Goal: Obtain resource: Download file/media

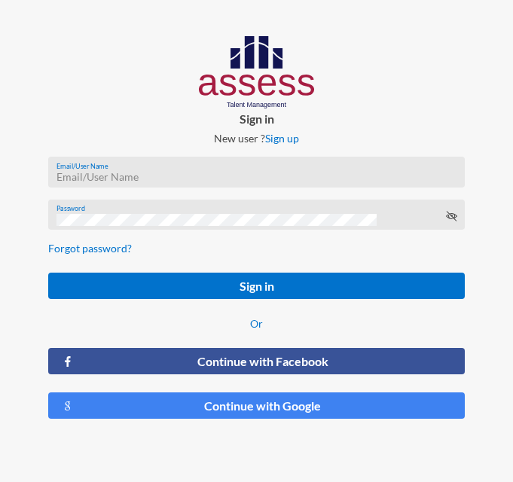
type input "hr@ibnsina-pharma.com"
click at [226, 301] on form "hr@ibnsina-pharma.com Email/User Name Password Forgot password? Sign in Or Cont…" at bounding box center [256, 288] width 441 height 287
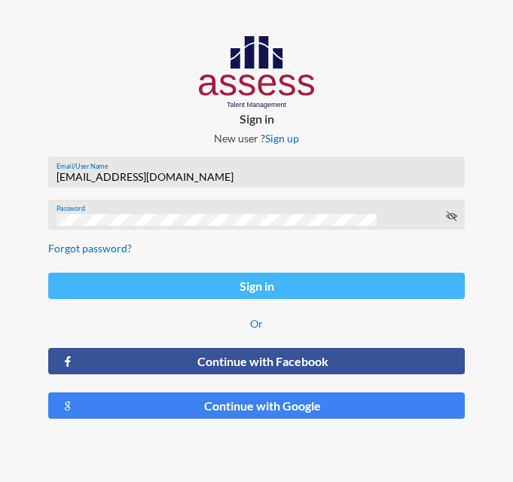
click at [280, 289] on button "Sign in" at bounding box center [256, 286] width 417 height 26
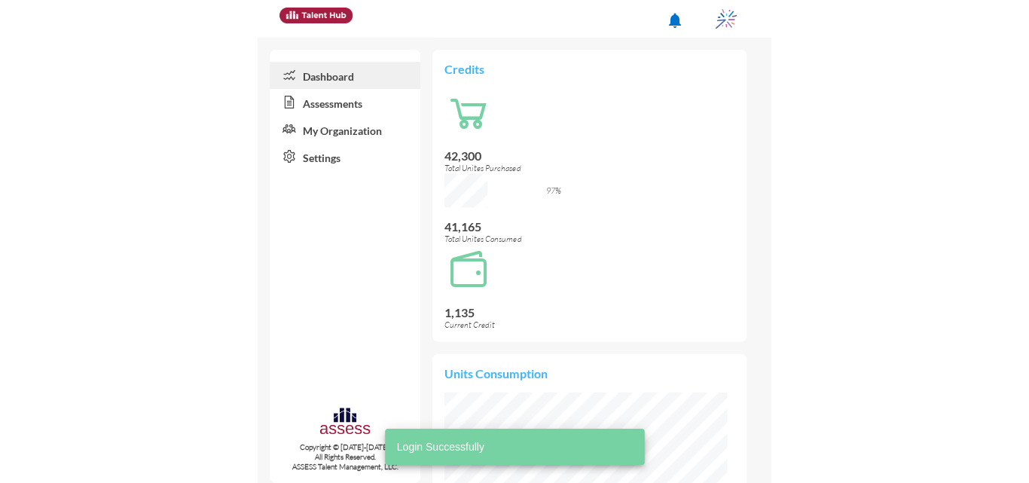
scroll to position [135, 270]
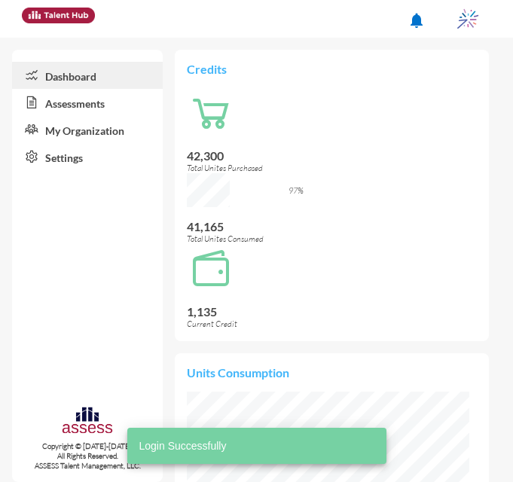
click at [462, 17] on img at bounding box center [468, 19] width 30 height 30
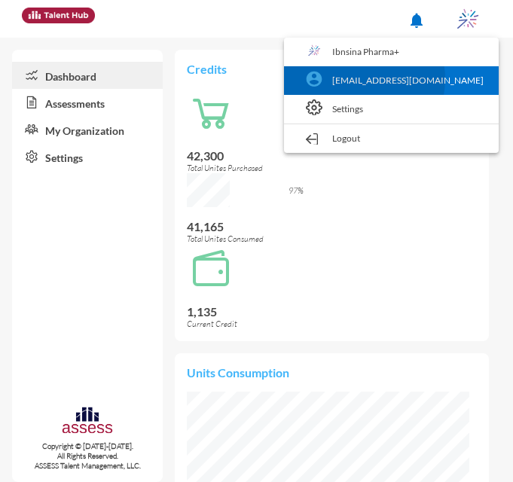
click at [415, 79] on link "hr@ibnsina-pharma.com" at bounding box center [392, 80] width 200 height 29
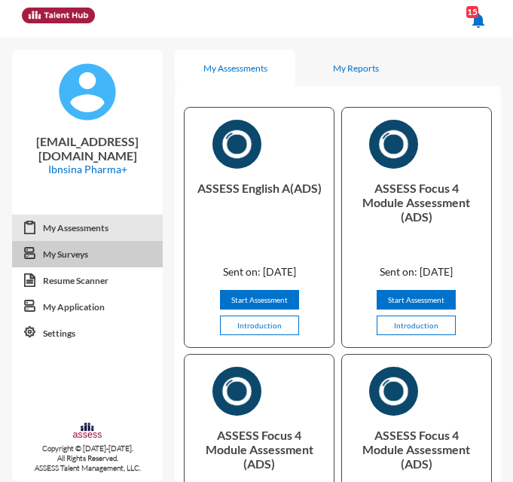
click at [105, 253] on link "My Surveys" at bounding box center [87, 254] width 151 height 27
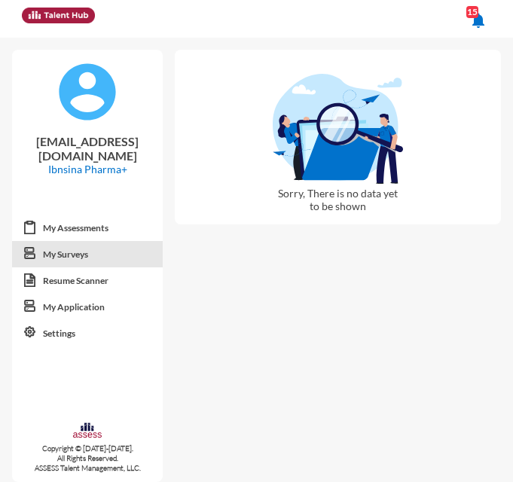
click at [482, 25] on mat-icon "notifications" at bounding box center [478, 20] width 18 height 18
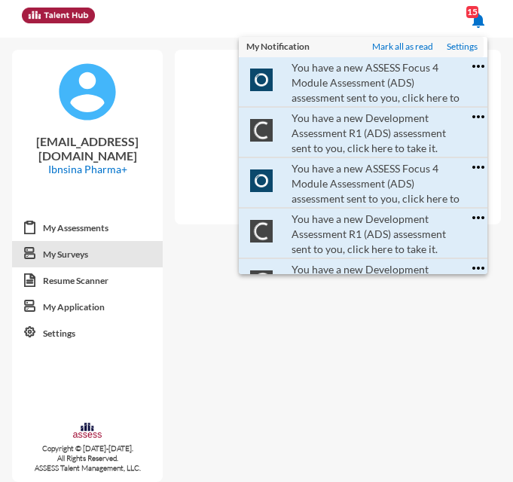
click at [479, 12] on div at bounding box center [256, 241] width 513 height 482
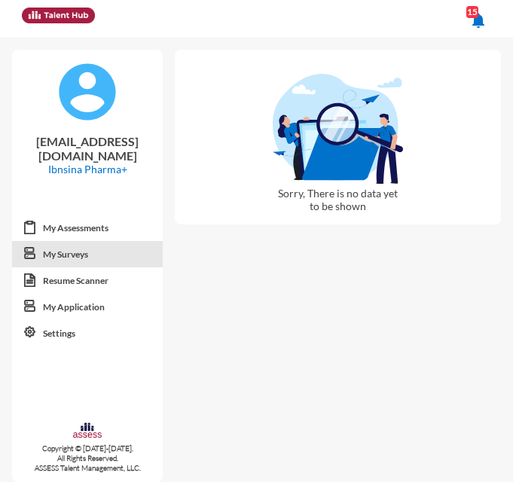
click at [106, 94] on img at bounding box center [87, 92] width 60 height 60
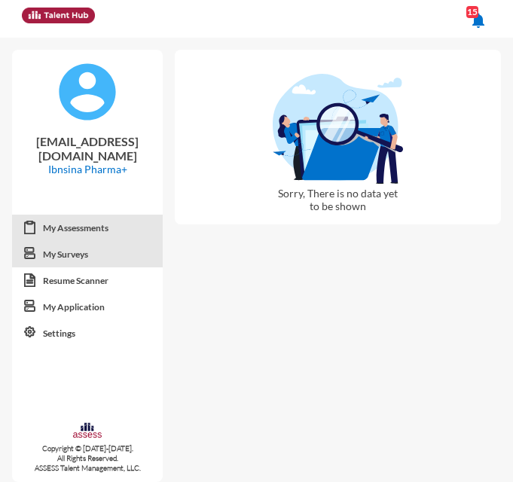
click at [97, 231] on link "My Assessments" at bounding box center [87, 228] width 151 height 27
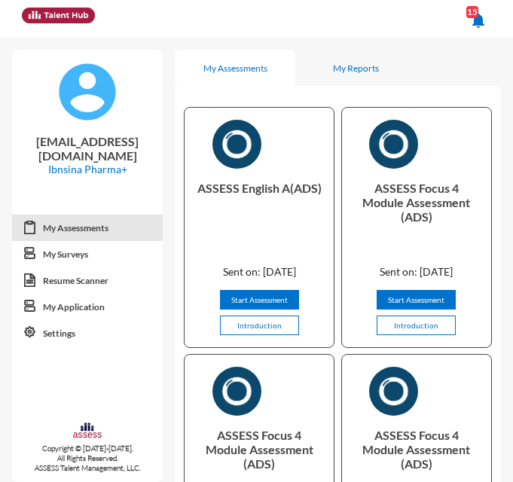
click at [500, 17] on mat-toolbar-row "notifications 15" at bounding box center [256, 19] width 513 height 38
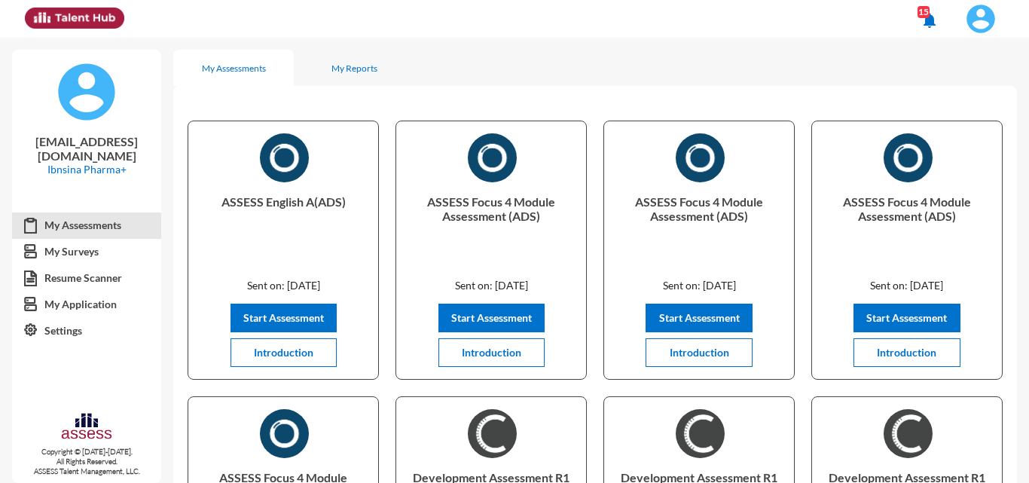
click at [512, 17] on img at bounding box center [981, 19] width 30 height 30
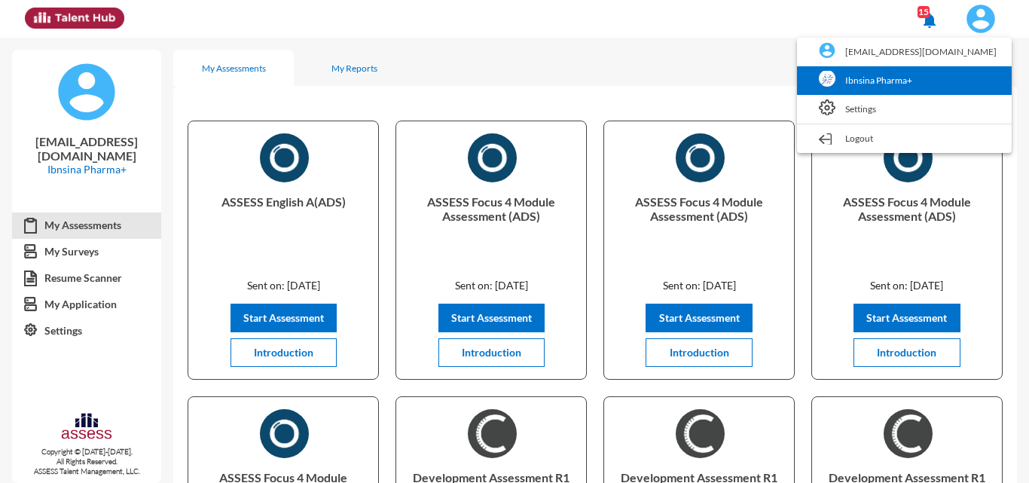
click at [512, 84] on link "Ibnsina Pharma+" at bounding box center [905, 80] width 200 height 29
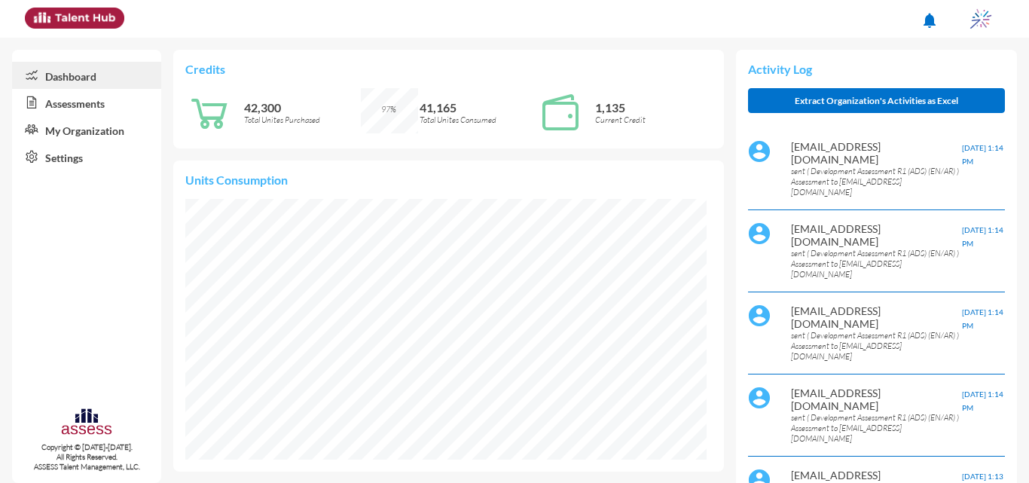
scroll to position [118, 249]
click at [90, 106] on link "Assessments" at bounding box center [86, 102] width 149 height 27
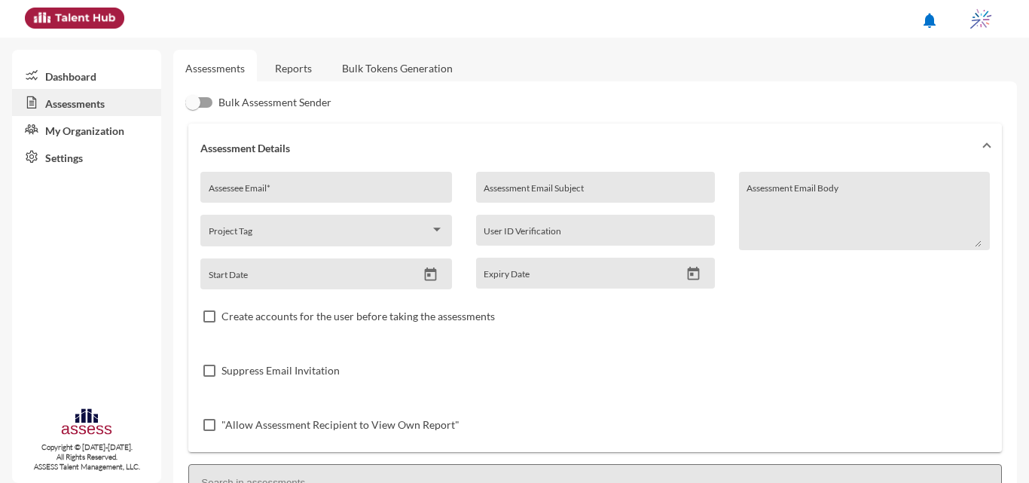
click at [310, 63] on link "Reports" at bounding box center [293, 68] width 61 height 37
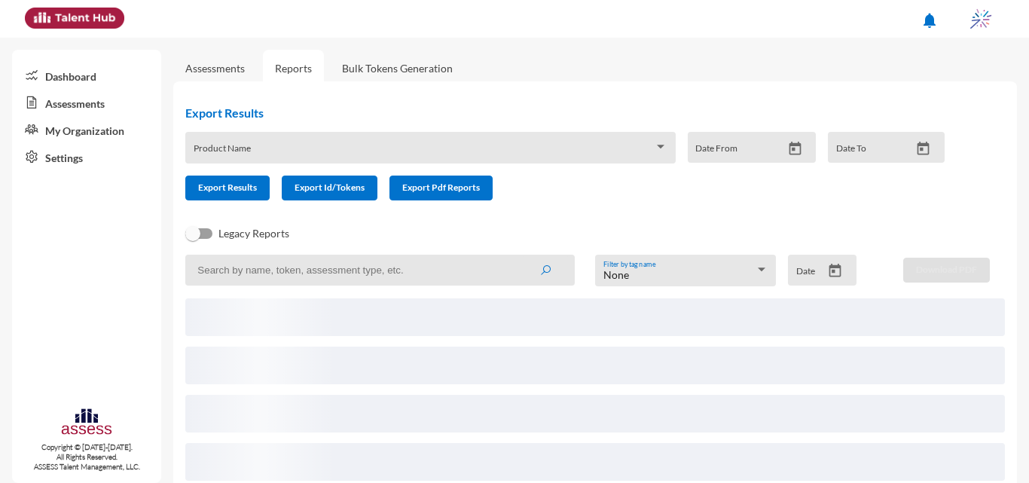
click at [512, 274] on icon "Open calendar" at bounding box center [835, 271] width 16 height 16
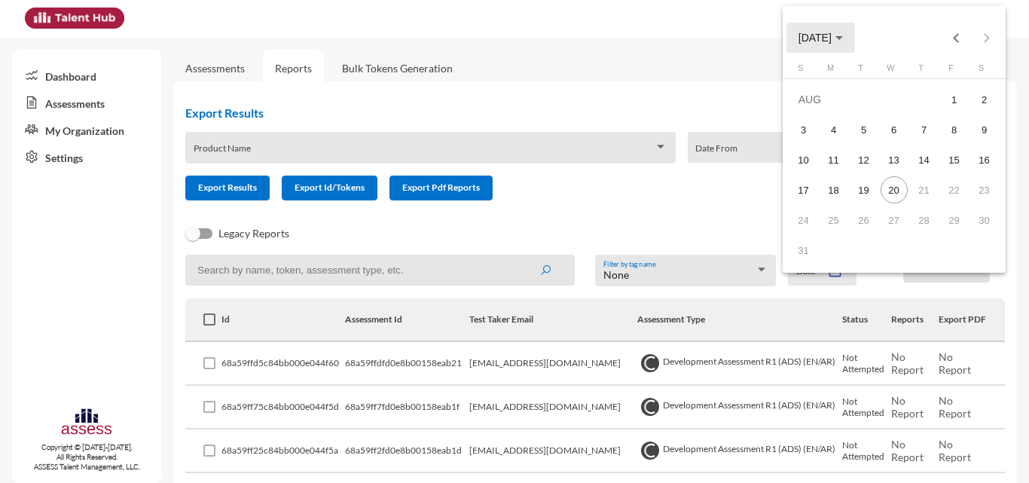
click at [512, 33] on span "AUG 2025" at bounding box center [815, 38] width 33 height 12
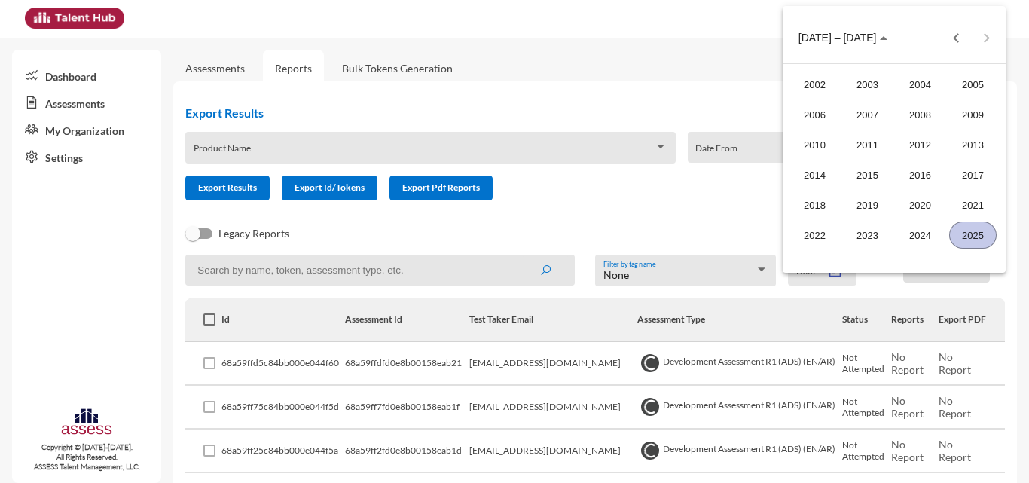
click at [512, 240] on div "2025" at bounding box center [972, 235] width 47 height 27
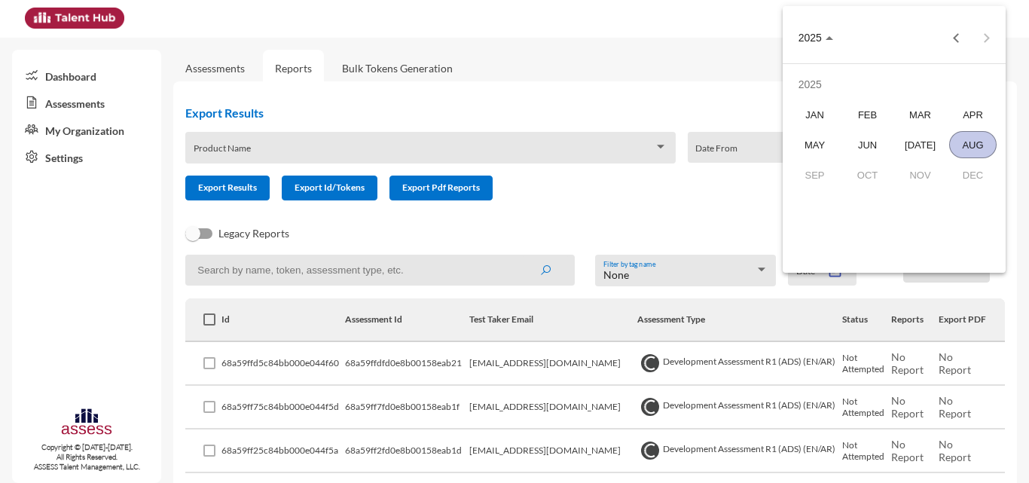
click at [512, 139] on div "AUG" at bounding box center [972, 144] width 47 height 27
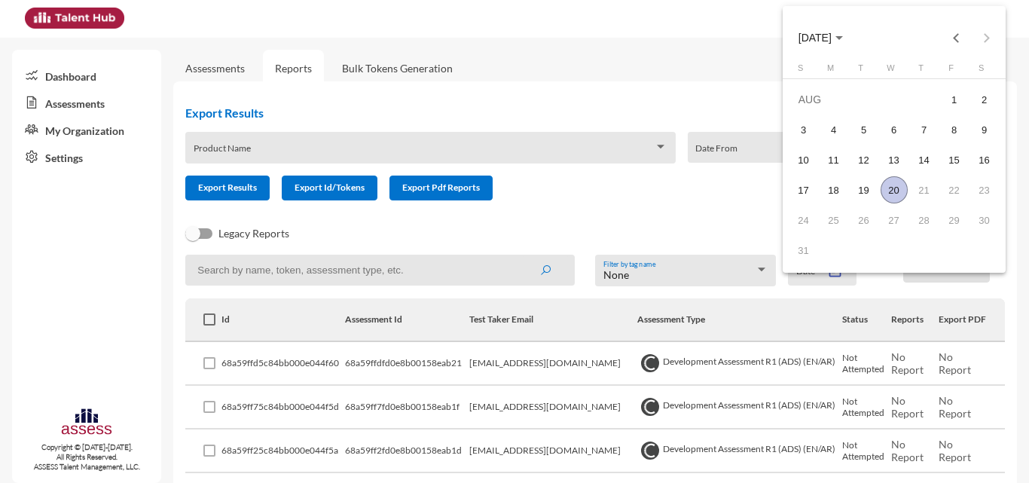
click at [512, 186] on div "20" at bounding box center [894, 189] width 27 height 27
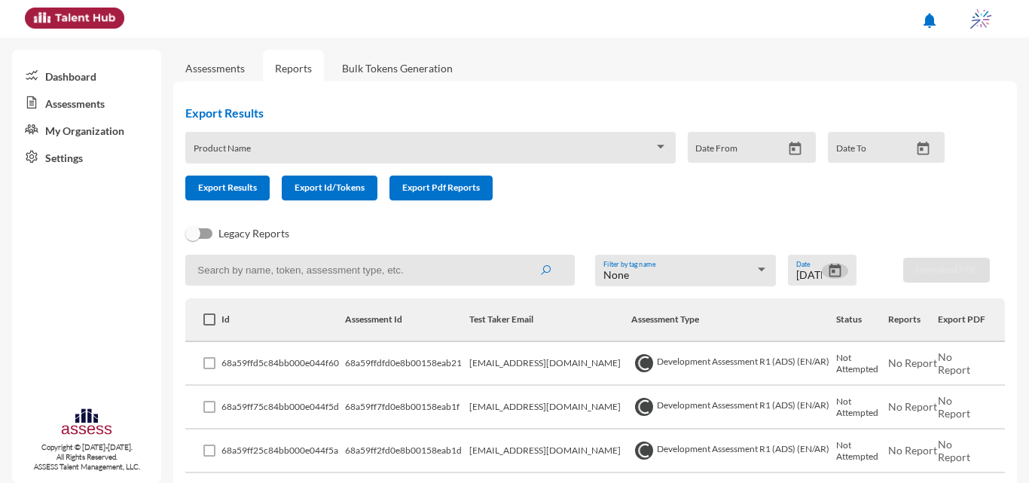
click at [512, 277] on icon "Open calendar" at bounding box center [836, 271] width 12 height 14
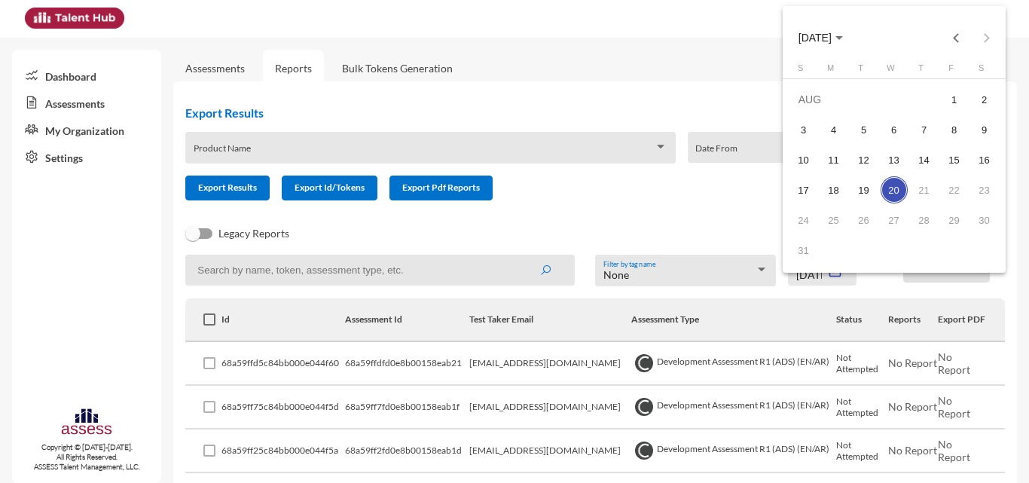
click at [512, 34] on span "AUG 2025" at bounding box center [815, 38] width 33 height 12
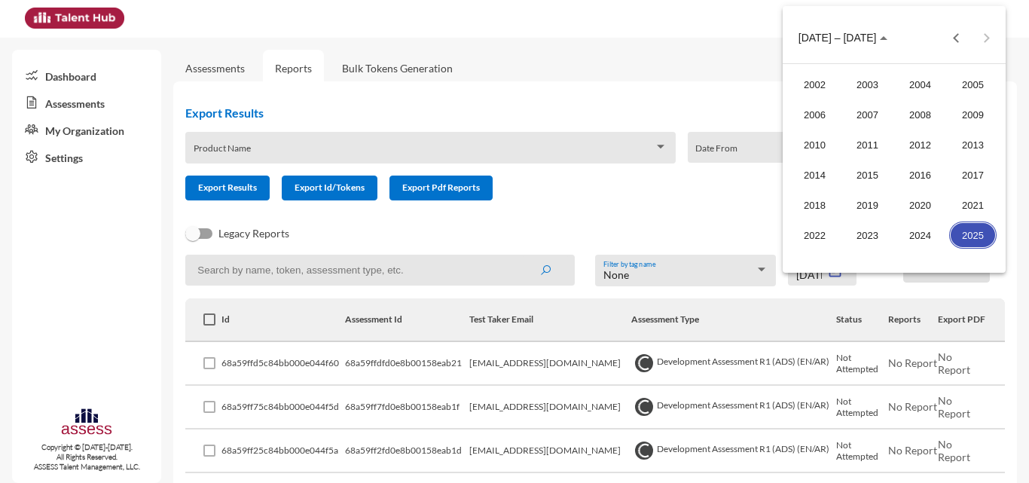
click at [512, 232] on div "2025" at bounding box center [972, 235] width 47 height 27
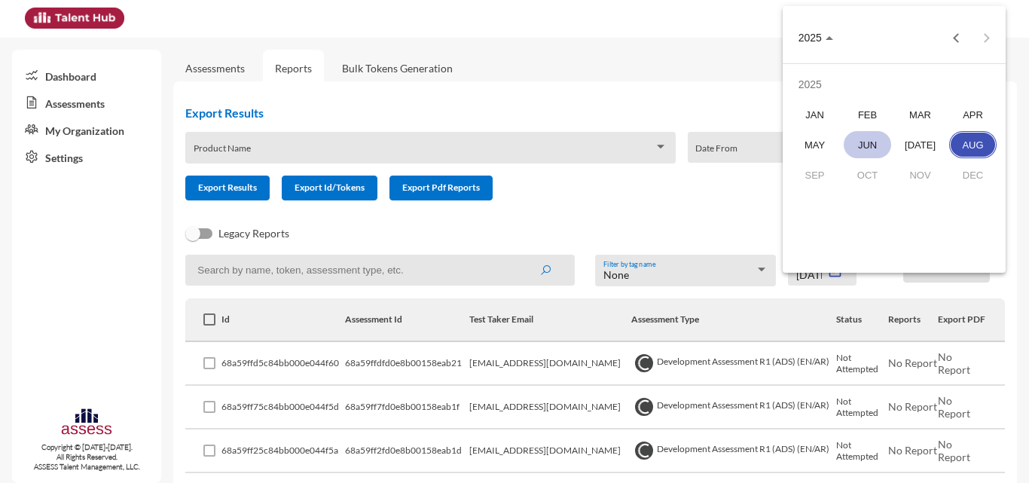
click at [512, 146] on div "JUN" at bounding box center [867, 144] width 47 height 27
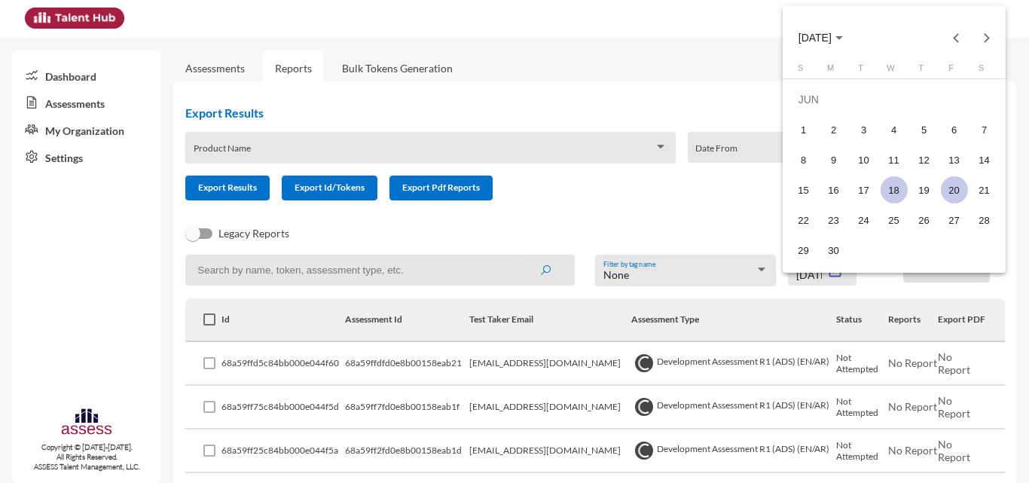
click at [512, 192] on div "18" at bounding box center [894, 189] width 27 height 27
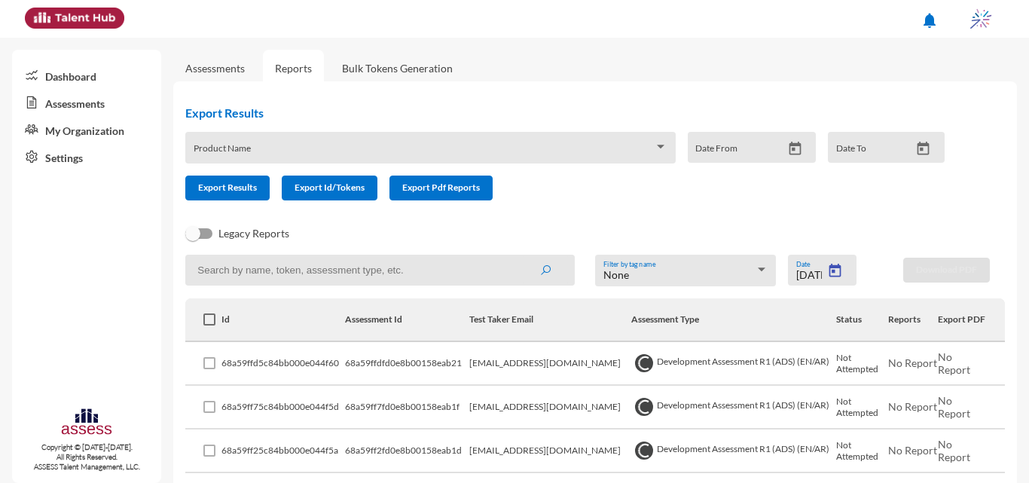
type input "6/18/2025"
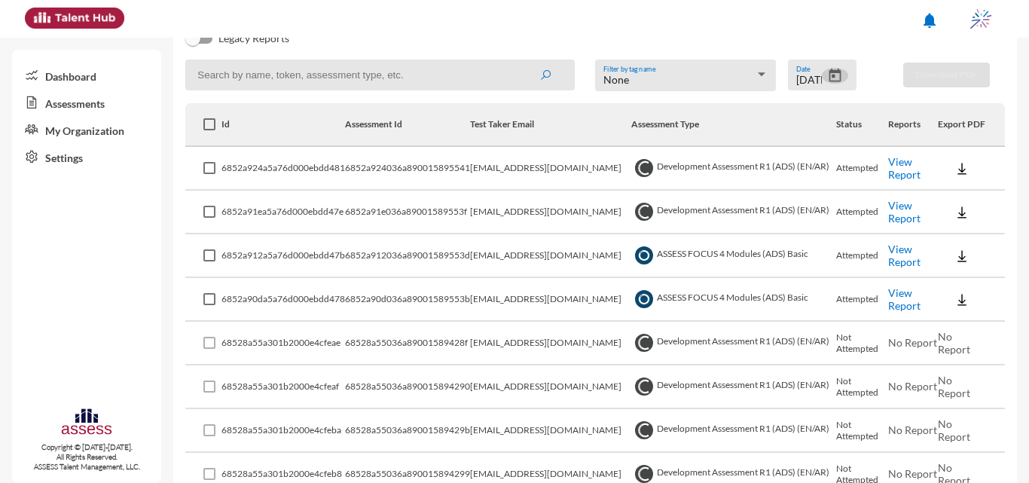
scroll to position [183, 0]
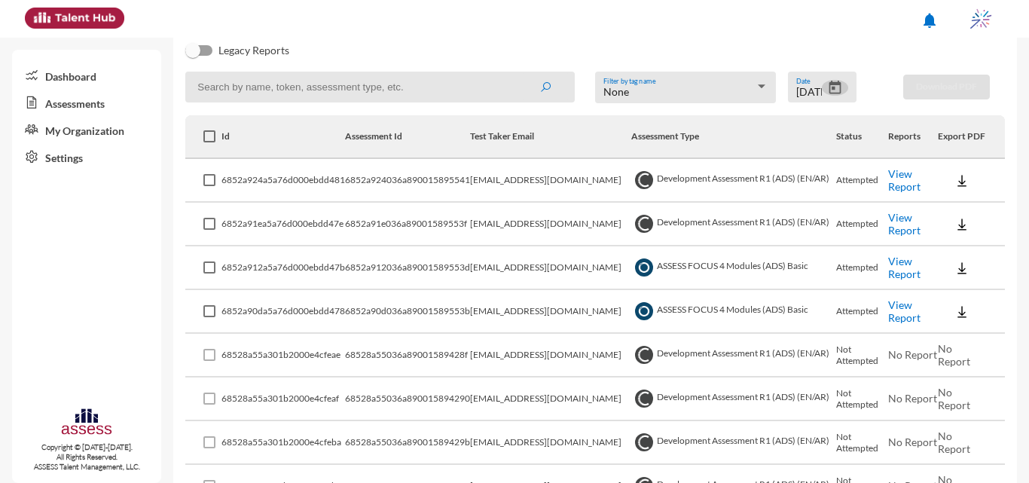
click at [512, 271] on link "View Report" at bounding box center [904, 268] width 32 height 26
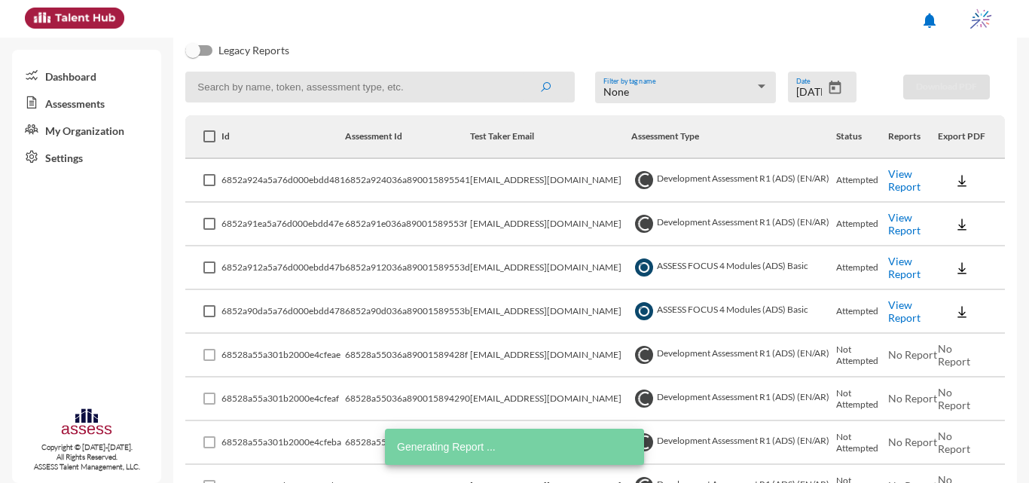
click at [512, 311] on link "View Report" at bounding box center [904, 311] width 32 height 26
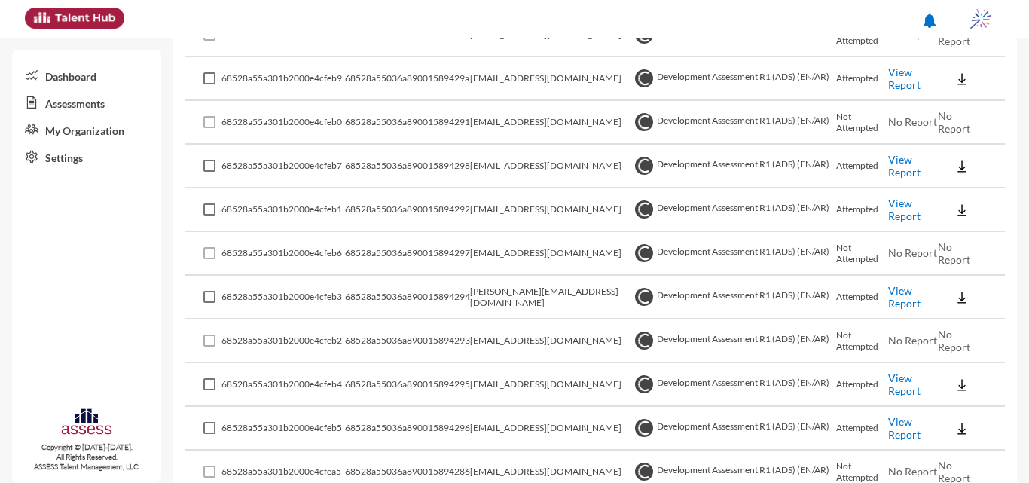
scroll to position [0, 0]
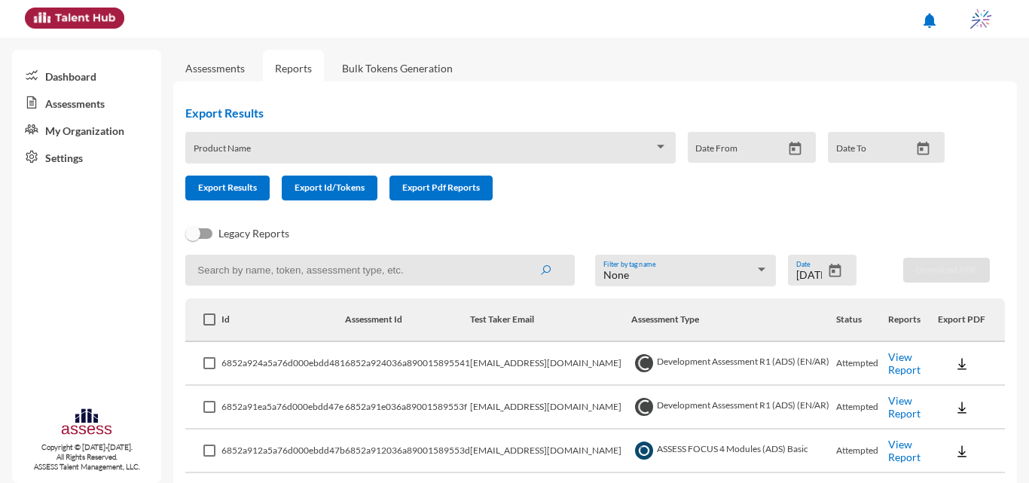
click at [404, 279] on input at bounding box center [380, 270] width 390 height 31
type input "internal"
click at [512, 256] on button "submit" at bounding box center [545, 269] width 48 height 27
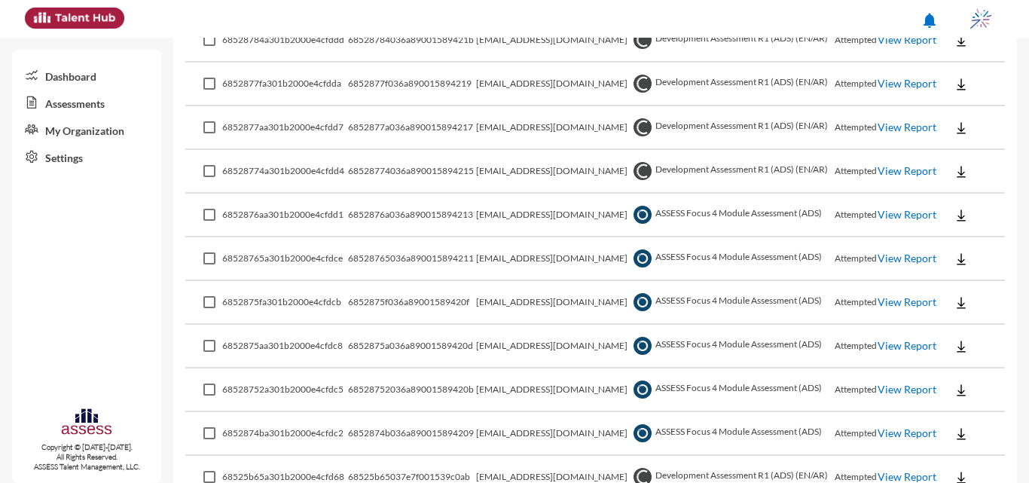
scroll to position [603, 0]
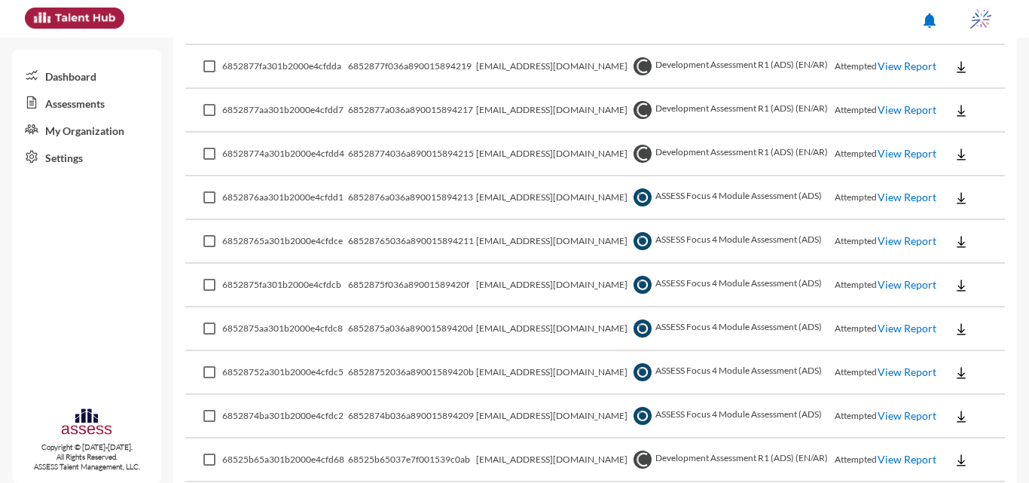
click at [512, 195] on link "View Report" at bounding box center [907, 197] width 59 height 13
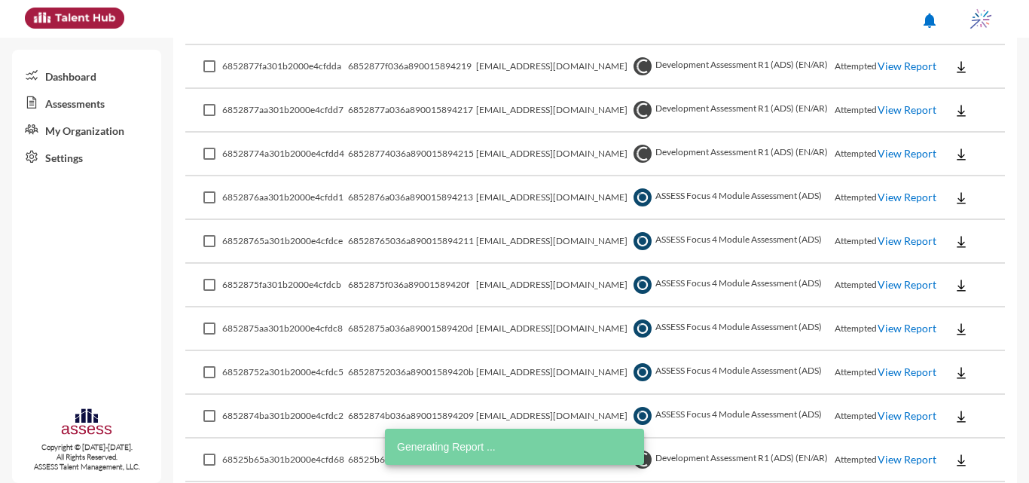
click at [512, 247] on link "View Report" at bounding box center [907, 240] width 59 height 13
click at [512, 286] on link "View Report" at bounding box center [907, 284] width 59 height 13
click at [512, 334] on link "View Report" at bounding box center [907, 328] width 59 height 13
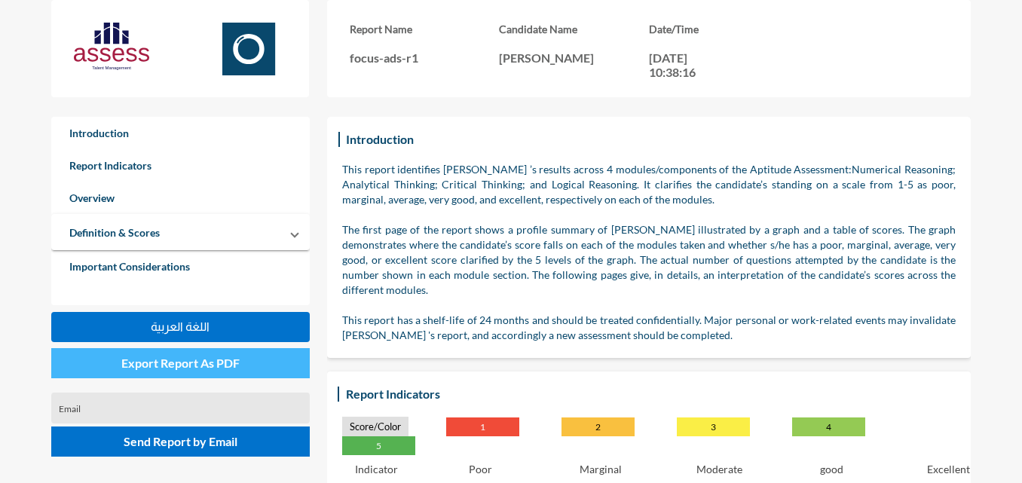
click at [149, 366] on span "Export Report As PDF" at bounding box center [180, 363] width 118 height 14
